Goal: Use online tool/utility: Utilize a website feature to perform a specific function

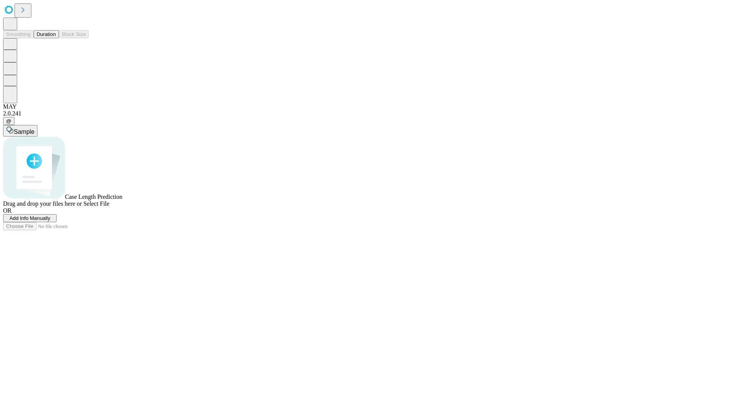
click at [56, 38] on button "Duration" at bounding box center [46, 34] width 25 height 8
click at [50, 221] on span "Add Info Manually" at bounding box center [30, 218] width 41 height 6
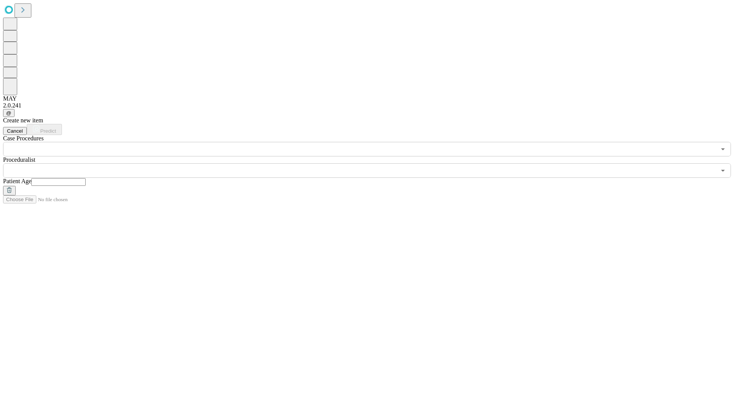
click at [86, 178] on input "text" at bounding box center [58, 182] width 54 height 8
type input "**"
click at [372, 163] on input "text" at bounding box center [359, 170] width 713 height 15
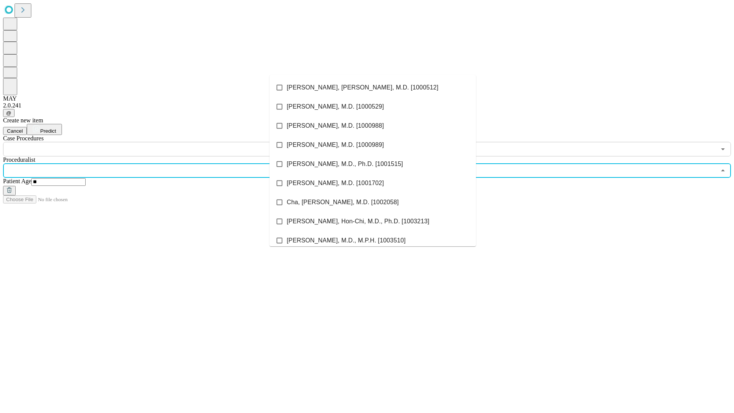
click at [373, 88] on li "[PERSON_NAME], [PERSON_NAME], M.D. [1000512]" at bounding box center [372, 87] width 206 height 19
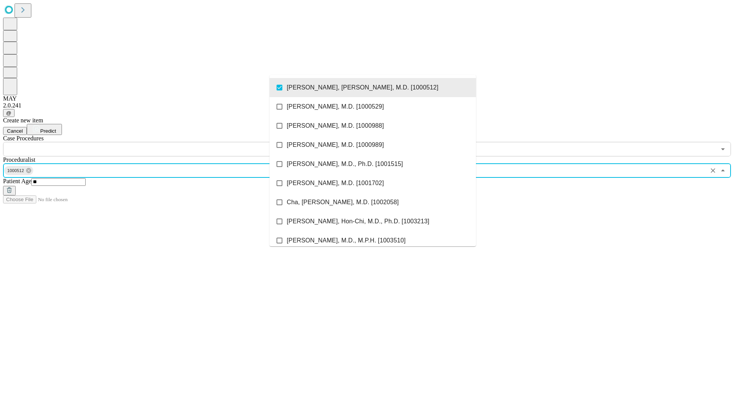
click at [160, 142] on input "text" at bounding box center [359, 149] width 713 height 15
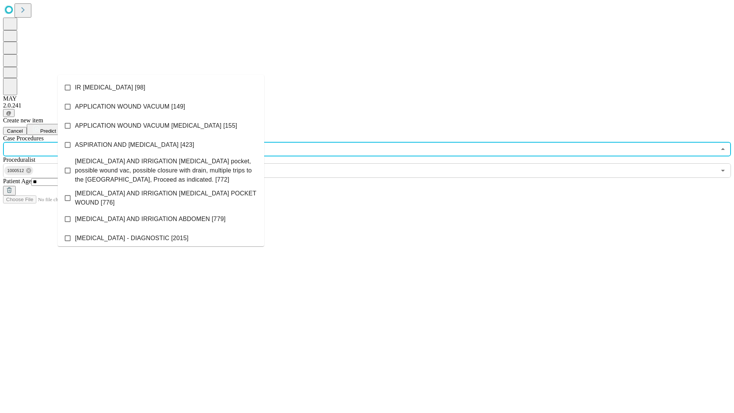
click at [161, 88] on li "IR [MEDICAL_DATA] [98]" at bounding box center [161, 87] width 206 height 19
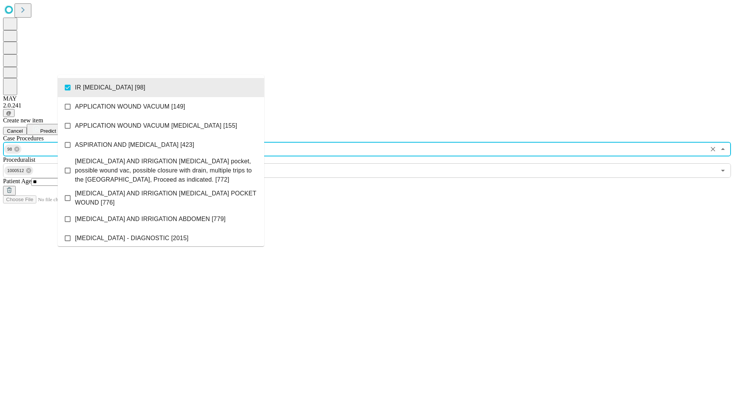
click at [56, 128] on span "Predict" at bounding box center [48, 131] width 16 height 6
